Goal: Information Seeking & Learning: Learn about a topic

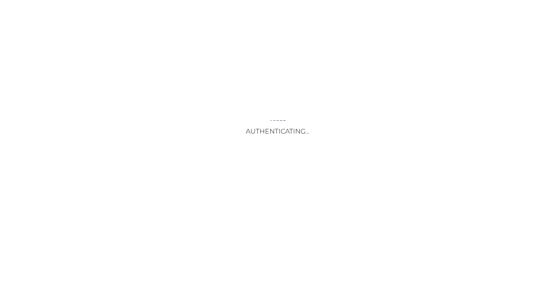
click at [332, 166] on div "Authenticating..." at bounding box center [277, 143] width 555 height 287
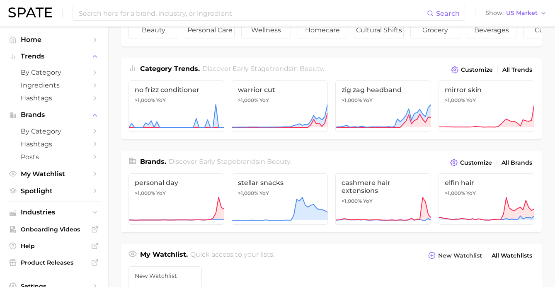
scroll to position [86, 0]
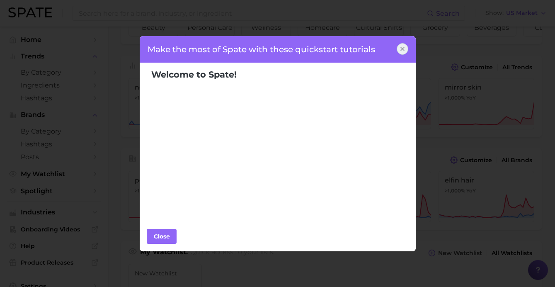
click at [400, 48] on icon at bounding box center [402, 49] width 7 height 7
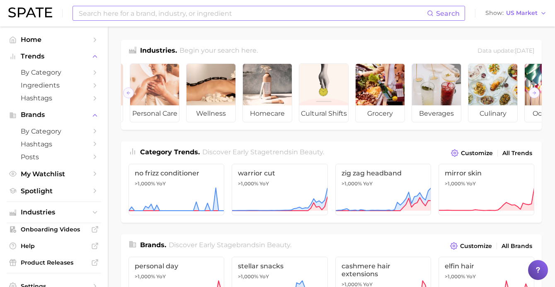
scroll to position [0, 56]
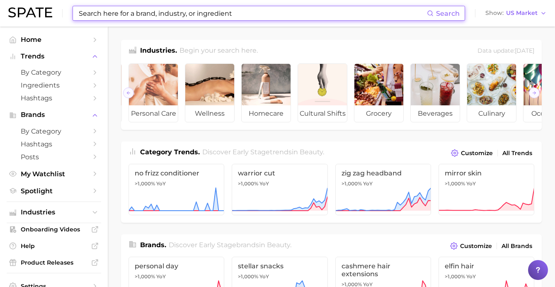
click at [152, 14] on input at bounding box center [252, 13] width 349 height 14
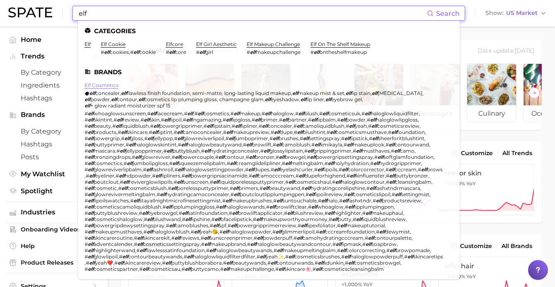
type input "elf"
click at [109, 82] on link "elf cosmetics" at bounding box center [102, 85] width 34 height 6
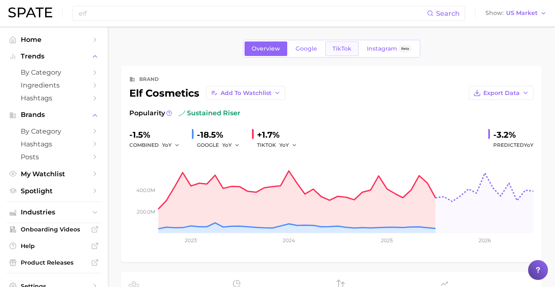
click at [333, 52] on span "TikTok" at bounding box center [341, 48] width 19 height 7
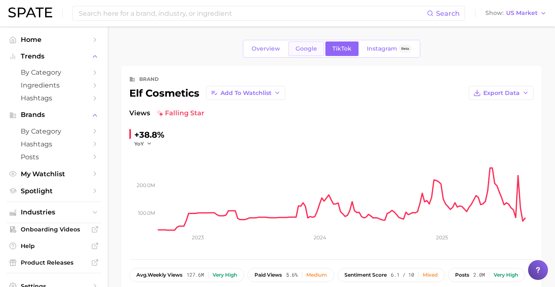
click at [305, 50] on span "Google" at bounding box center [306, 48] width 22 height 7
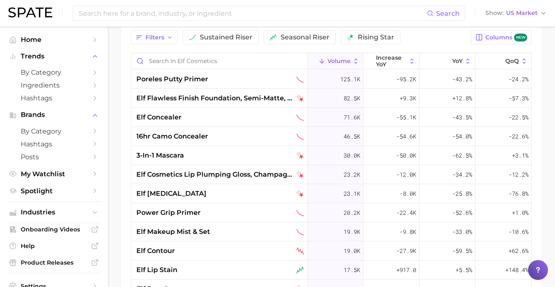
scroll to position [388, 0]
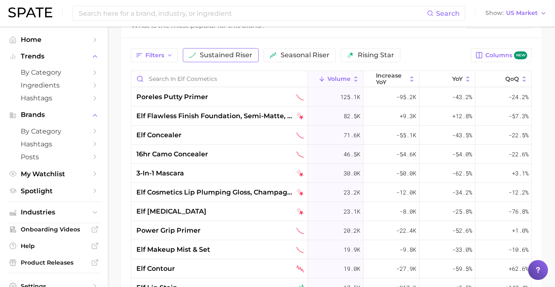
click at [241, 54] on span "sustained riser" at bounding box center [226, 55] width 53 height 7
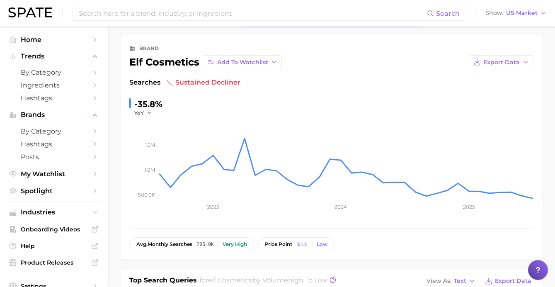
scroll to position [0, 0]
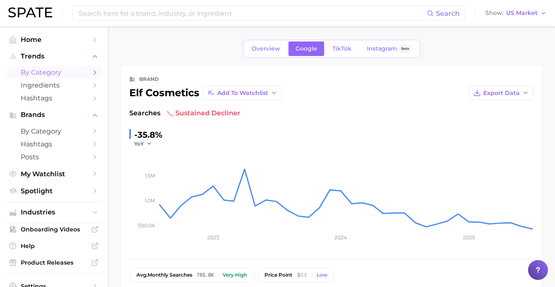
click at [59, 71] on span "by Category" at bounding box center [54, 72] width 66 height 8
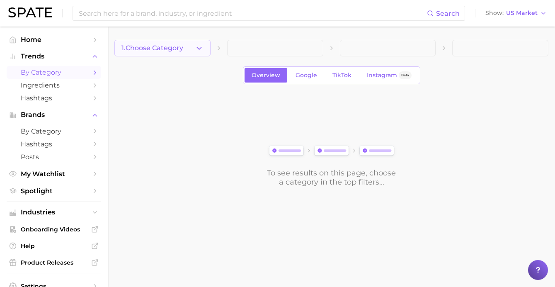
click at [203, 44] on button "1. Choose Category" at bounding box center [162, 48] width 96 height 17
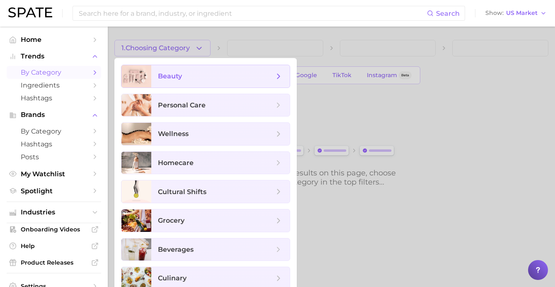
click at [207, 78] on span "beauty" at bounding box center [216, 76] width 116 height 9
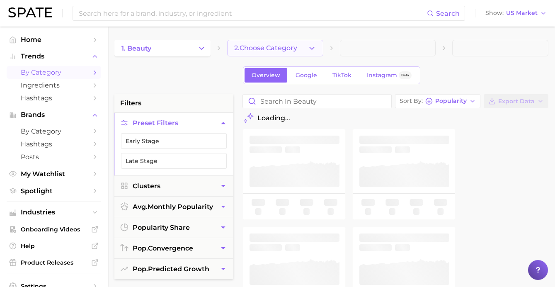
click at [274, 47] on span "2. Choose Category" at bounding box center [265, 47] width 63 height 7
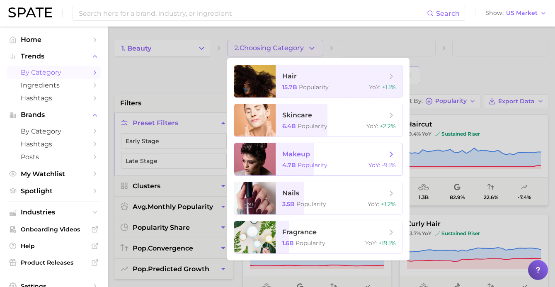
click at [324, 159] on span "makeup 4.7b Popularity YoY : -9.1%" at bounding box center [338, 159] width 127 height 32
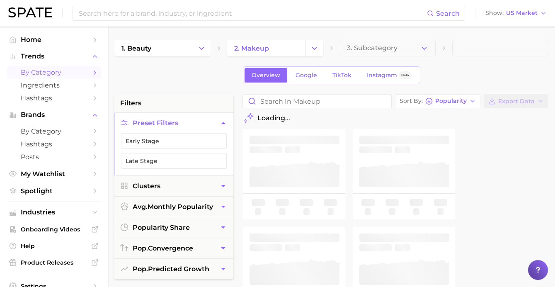
click at [407, 51] on button "3. Subcategory" at bounding box center [388, 48] width 96 height 17
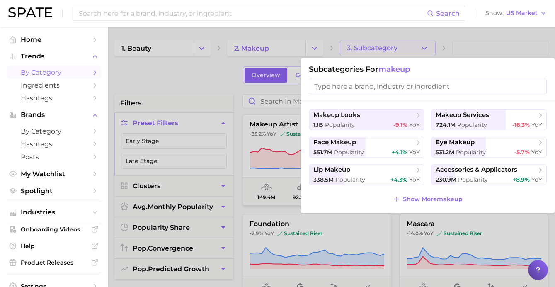
click at [498, 48] on div at bounding box center [277, 143] width 555 height 287
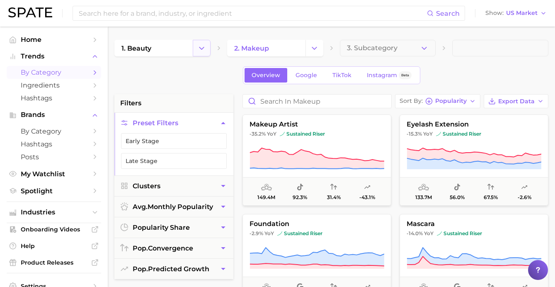
click at [204, 46] on icon "Change Category" at bounding box center [201, 48] width 9 height 9
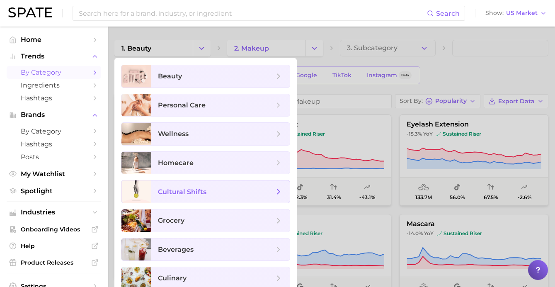
click at [230, 193] on span "cultural shifts" at bounding box center [216, 191] width 116 height 9
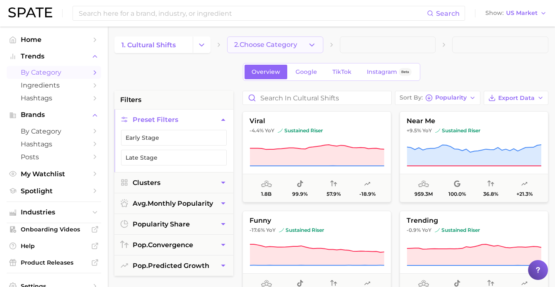
click at [286, 46] on span "2. Choose Category" at bounding box center [265, 44] width 63 height 7
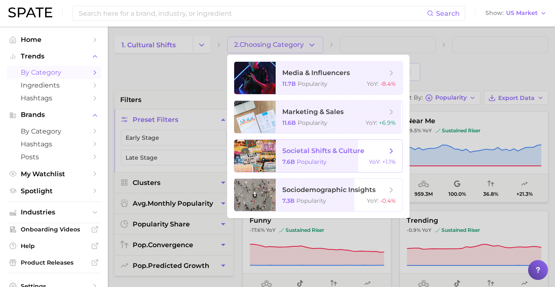
click at [324, 156] on span "societal shifts & culture 7.6b Popularity YoY : +1.1%" at bounding box center [338, 156] width 127 height 32
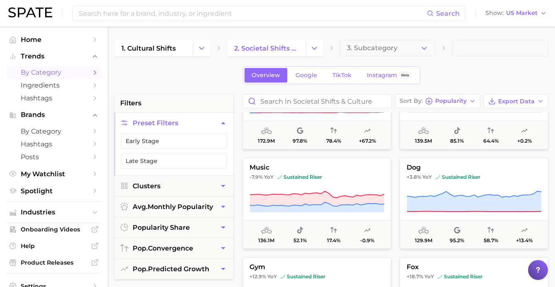
scroll to position [341, 0]
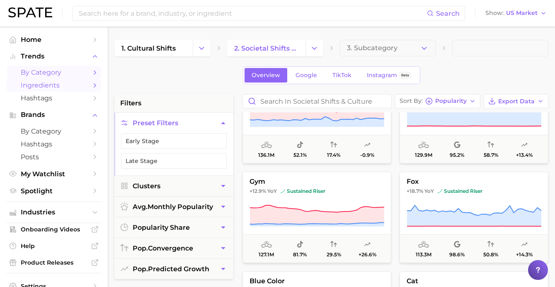
click at [70, 90] on link "Ingredients" at bounding box center [54, 85] width 94 height 13
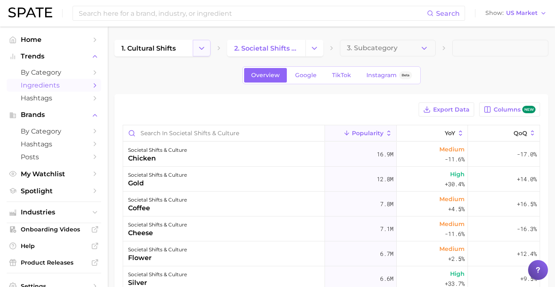
click at [205, 47] on icon "Change Category" at bounding box center [201, 48] width 9 height 9
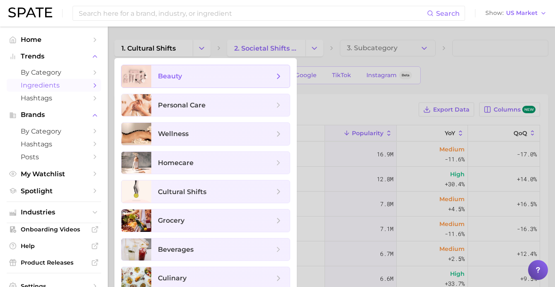
click at [193, 76] on span "beauty" at bounding box center [216, 76] width 116 height 9
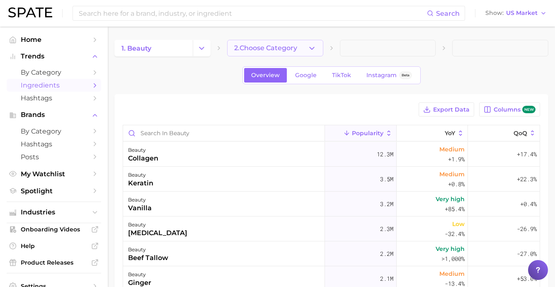
click at [300, 46] on button "2. Choose Category" at bounding box center [275, 48] width 96 height 17
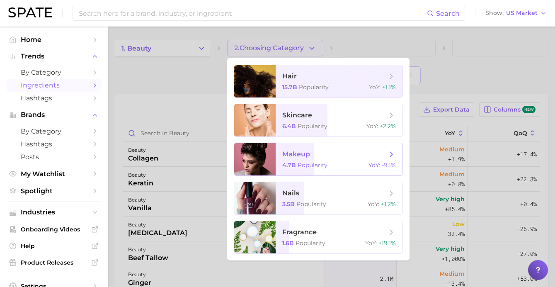
click at [359, 155] on span "makeup" at bounding box center [334, 154] width 104 height 9
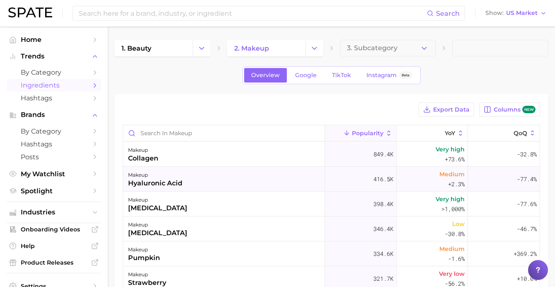
scroll to position [2, 0]
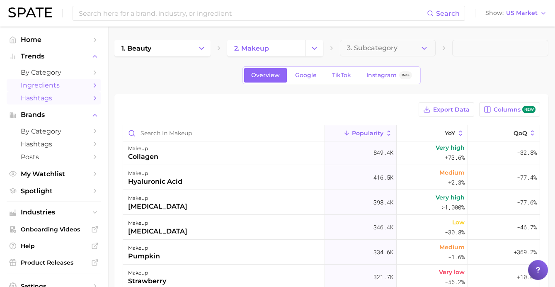
click at [49, 104] on link "Hashtags" at bounding box center [54, 98] width 94 height 13
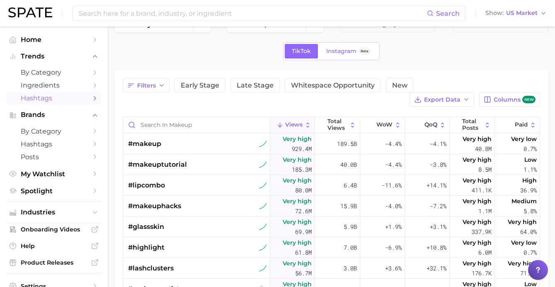
scroll to position [27, 0]
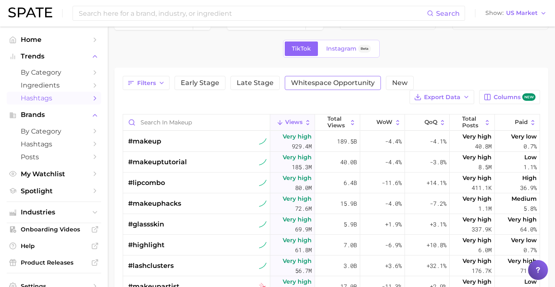
click at [342, 80] on span "Whitespace Opportunity" at bounding box center [333, 83] width 84 height 7
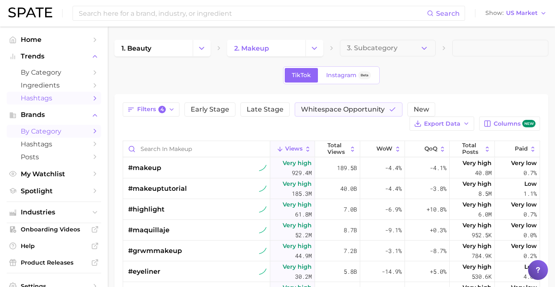
scroll to position [0, 0]
